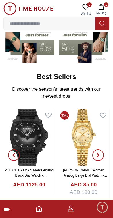
click at [21, 128] on button "button" at bounding box center [13, 155] width 21 height 93
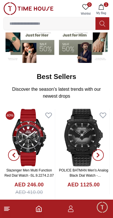
click at [77, 143] on img at bounding box center [83, 138] width 51 height 58
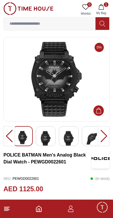
click at [103, 136] on div at bounding box center [104, 136] width 12 height 20
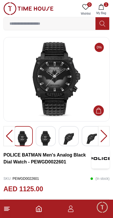
click at [46, 143] on img at bounding box center [46, 139] width 10 height 16
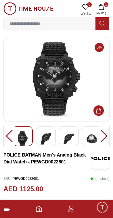
click at [44, 137] on img at bounding box center [46, 139] width 10 height 16
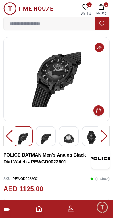
click at [70, 135] on img at bounding box center [69, 139] width 10 height 16
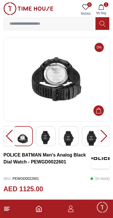
click at [71, 136] on img at bounding box center [69, 139] width 10 height 16
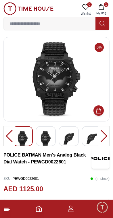
click at [91, 140] on img at bounding box center [92, 139] width 10 height 16
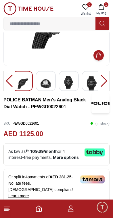
scroll to position [56, 0]
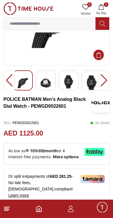
click at [106, 8] on button "1 My Bag" at bounding box center [101, 9] width 17 height 15
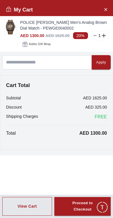
click at [106, 10] on icon "Close Account" at bounding box center [105, 9] width 3 height 3
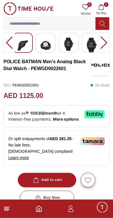
scroll to position [94, 0]
